Goal: Information Seeking & Learning: Learn about a topic

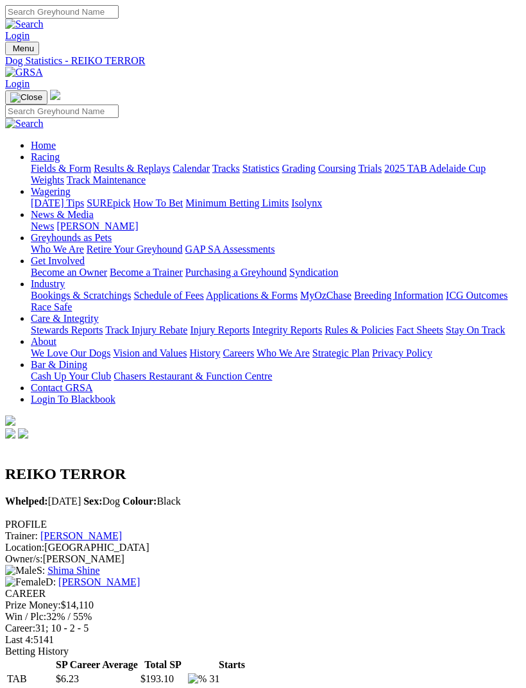
click at [10, 51] on img "Toggle navigation" at bounding box center [10, 51] width 0 height 0
click at [91, 167] on link "Fields & Form" at bounding box center [61, 168] width 60 height 11
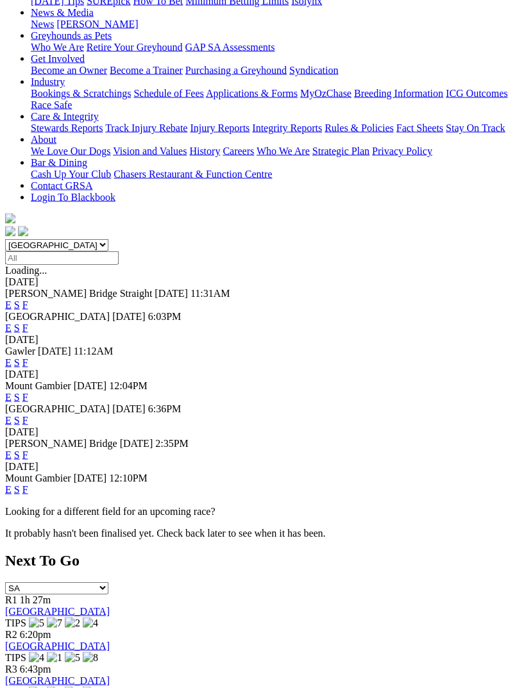
scroll to position [203, 0]
click at [28, 449] on link "F" at bounding box center [25, 454] width 6 height 11
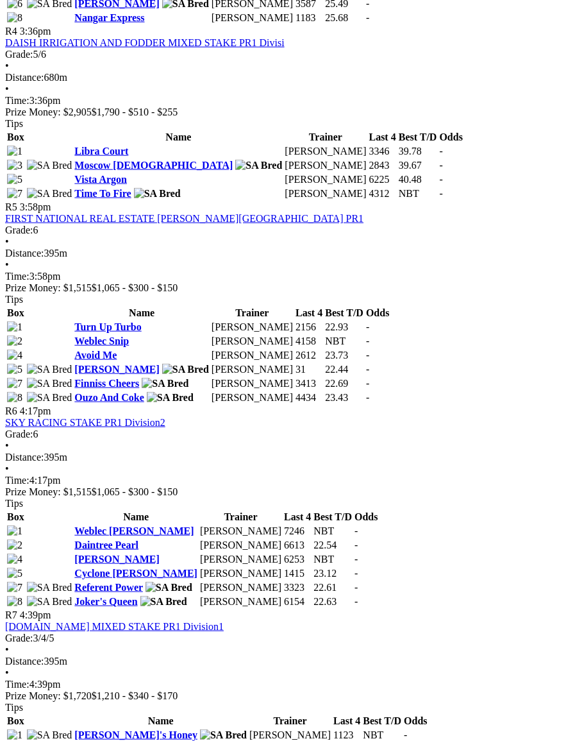
scroll to position [1202, 0]
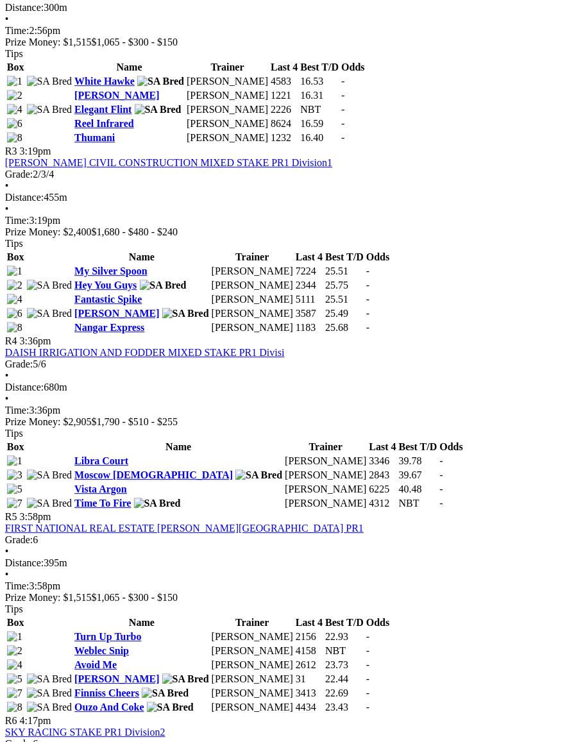
scroll to position [891, 6]
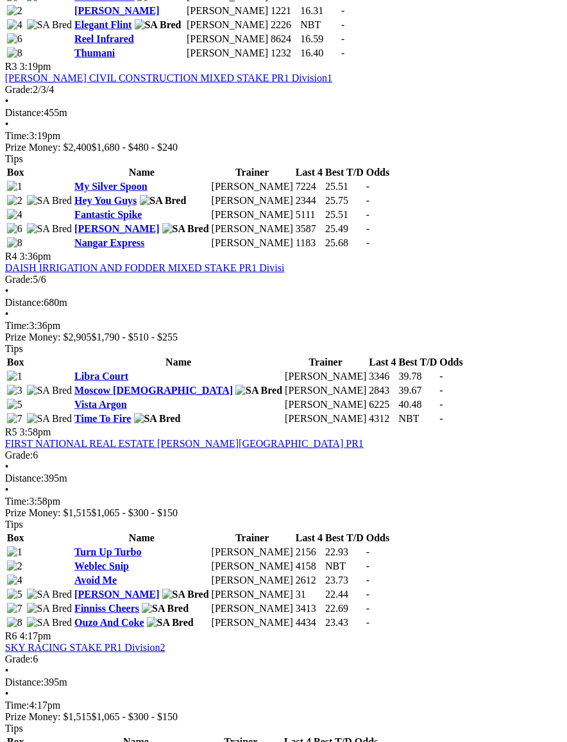
scroll to position [977, 6]
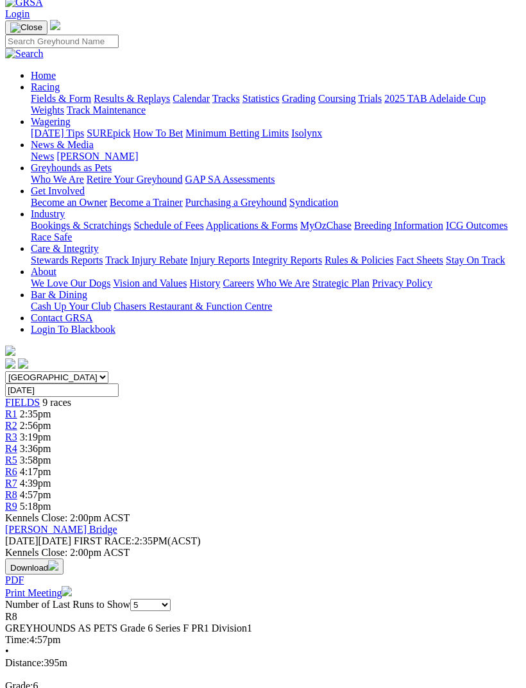
scroll to position [69, 0]
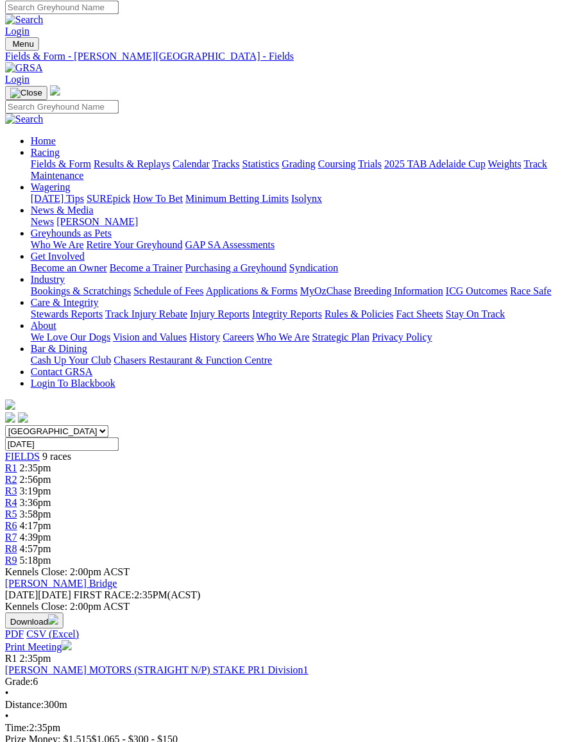
scroll to position [0, 6]
